Goal: Use online tool/utility: Utilize a website feature to perform a specific function

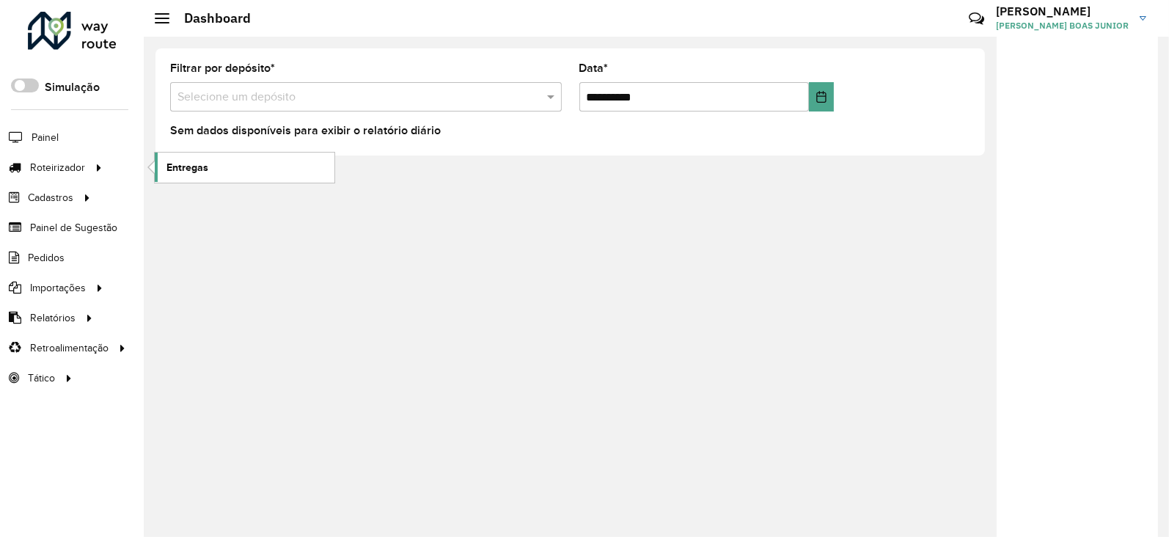
click at [217, 170] on link "Entregas" at bounding box center [245, 167] width 180 height 29
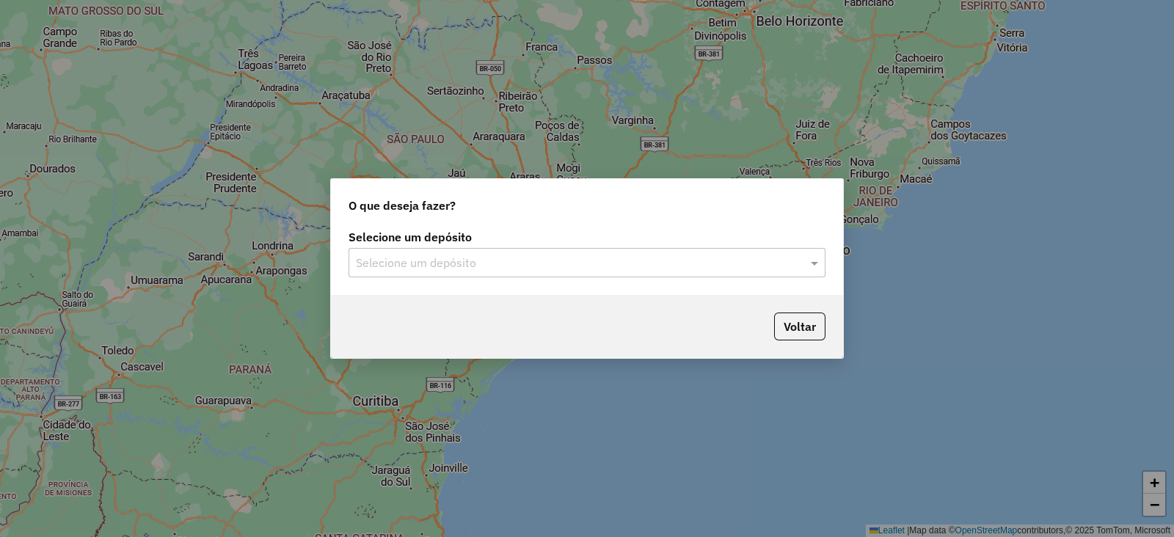
click at [585, 267] on input "text" at bounding box center [572, 264] width 433 height 18
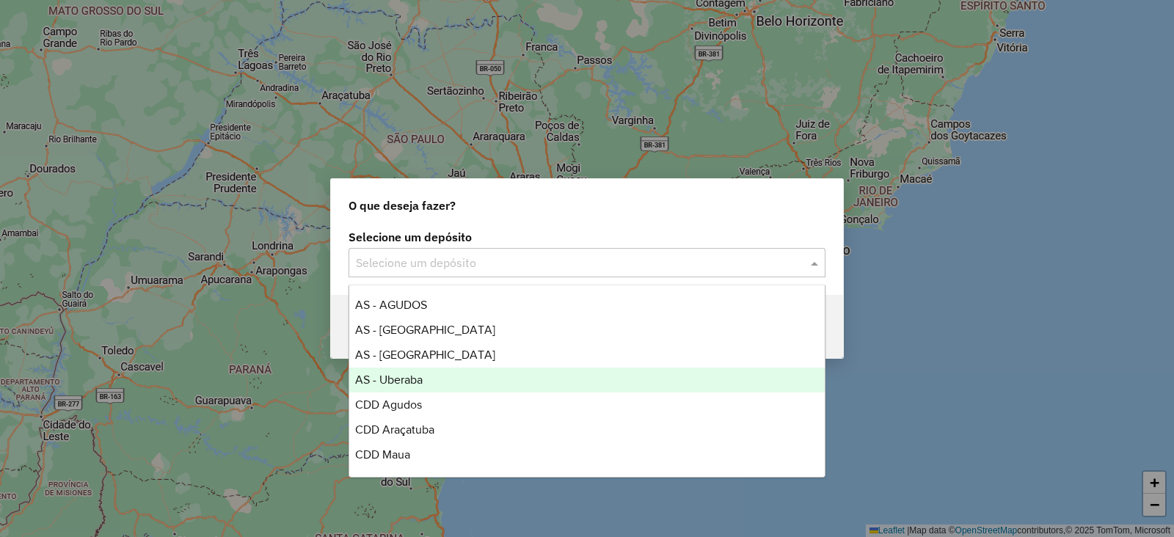
scroll to position [147, 0]
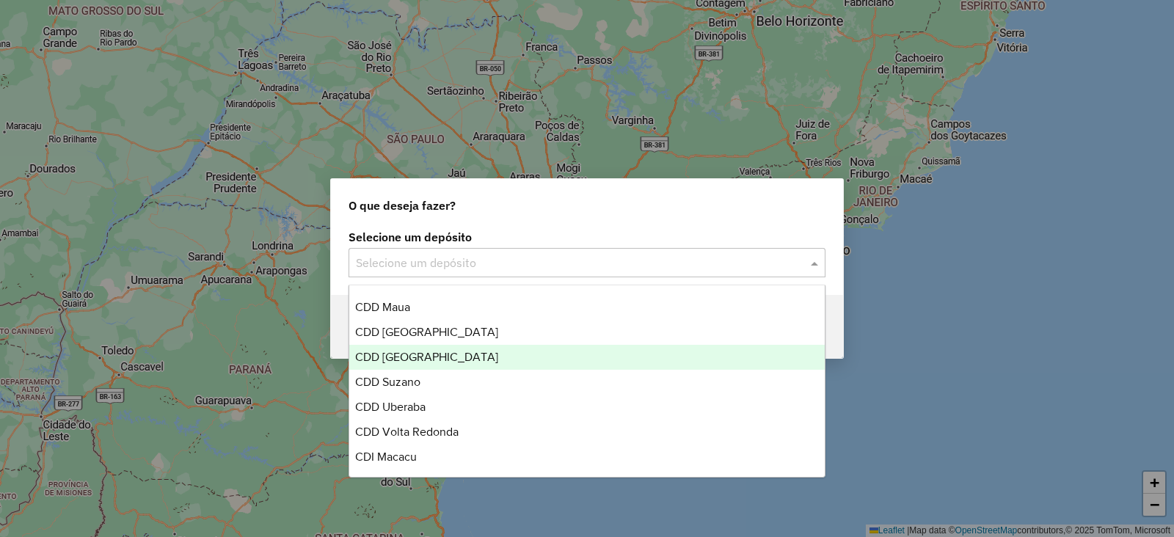
click at [339, 313] on div "Voltar" at bounding box center [587, 326] width 512 height 63
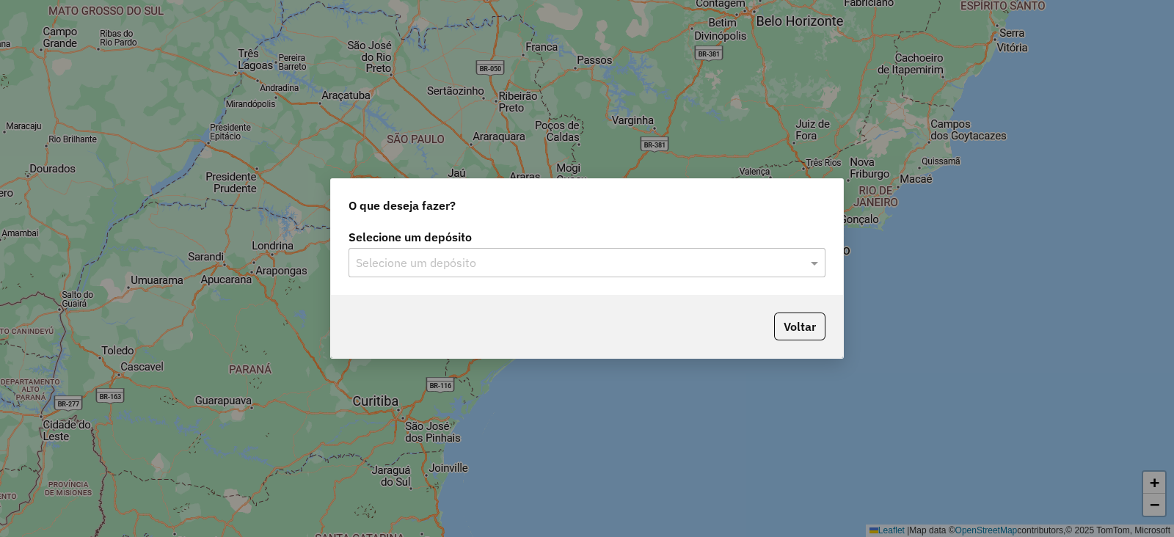
click at [528, 253] on div "Selecione um depósito" at bounding box center [586, 262] width 477 height 29
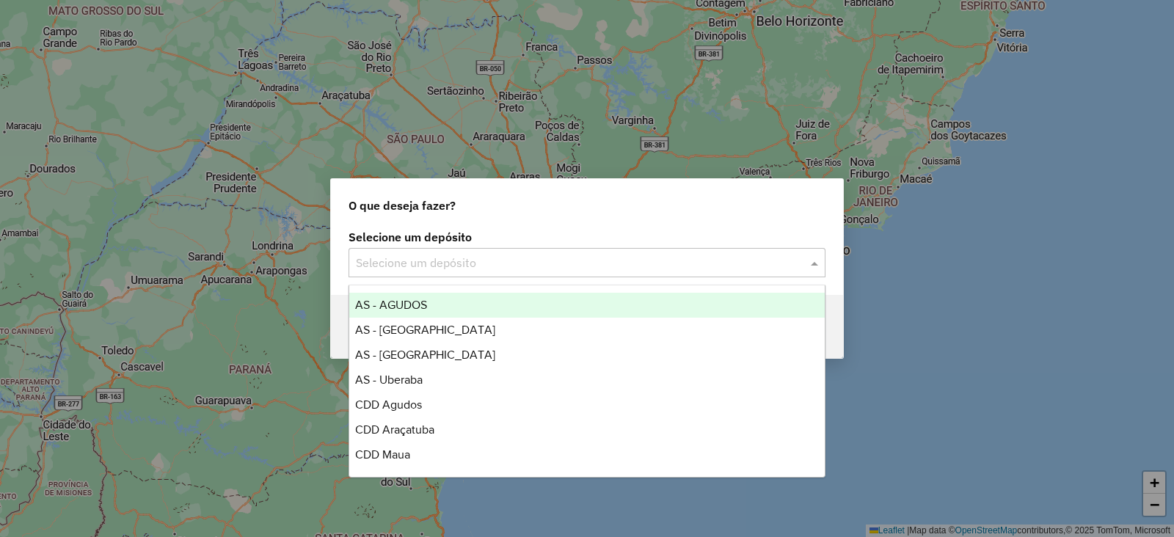
click at [555, 220] on div "O que deseja fazer?" at bounding box center [587, 202] width 512 height 47
